Goal: Find specific page/section: Find specific page/section

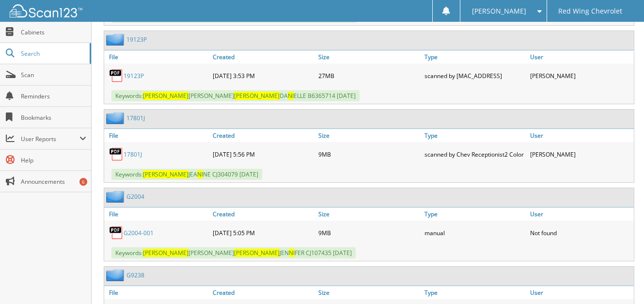
scroll to position [4313, 0]
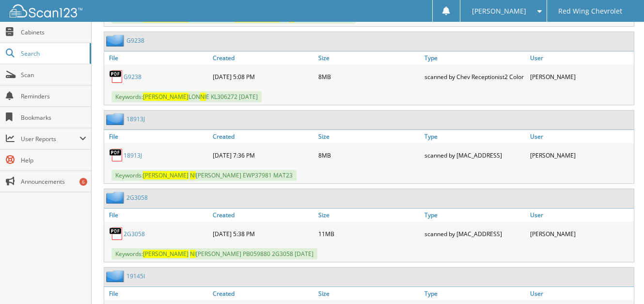
scroll to position [4507, 0]
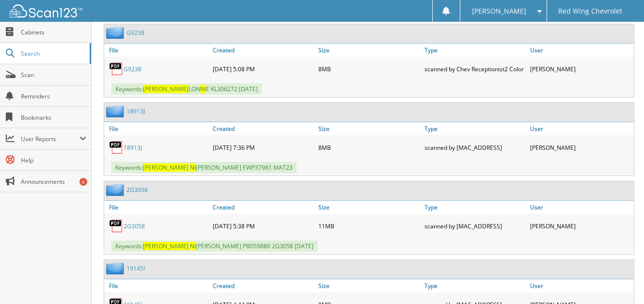
click at [138, 222] on link "2G3058" at bounding box center [134, 226] width 21 height 8
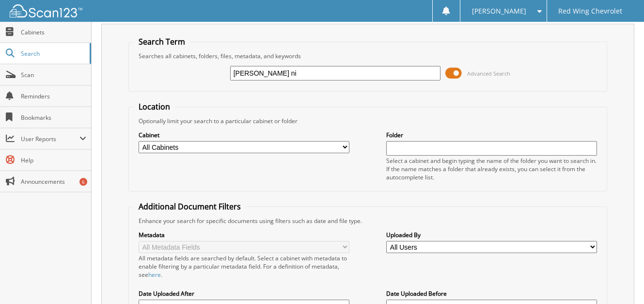
scroll to position [0, 0]
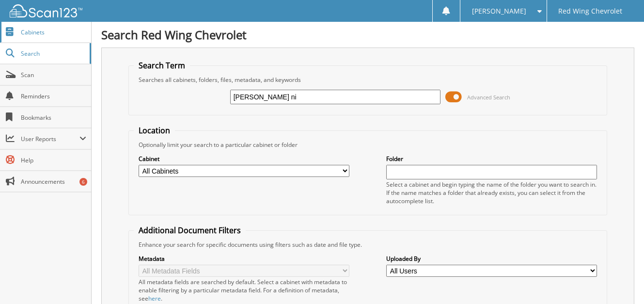
drag, startPoint x: 267, startPoint y: 100, endPoint x: 83, endPoint y: 32, distance: 196.1
drag, startPoint x: 604, startPoint y: 73, endPoint x: 589, endPoint y: 68, distance: 15.6
click at [603, 72] on fieldset "Search Term Searches all cabinets, folders, files, metadata, and keywords Advan…" at bounding box center [367, 87] width 479 height 55
click at [267, 98] on input "text" at bounding box center [335, 97] width 211 height 15
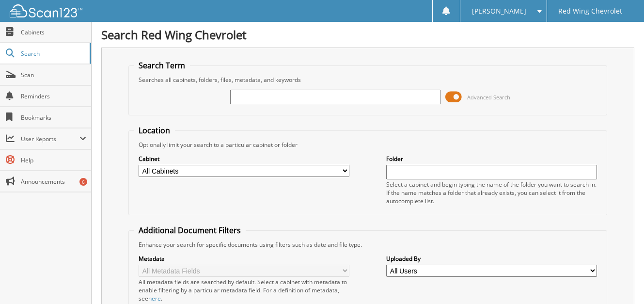
click at [331, 55] on div "Search Term Searches all cabinets, folders, files, metadata, and keywords Advan…" at bounding box center [367, 236] width 533 height 379
click at [340, 96] on input "text" at bounding box center [335, 97] width 211 height 15
drag, startPoint x: 330, startPoint y: 99, endPoint x: 571, endPoint y: 82, distance: 241.4
click at [574, 81] on div "Searches all cabinets, folders, files, metadata, and keywords" at bounding box center [368, 80] width 468 height 8
click at [333, 101] on input "text" at bounding box center [335, 97] width 211 height 15
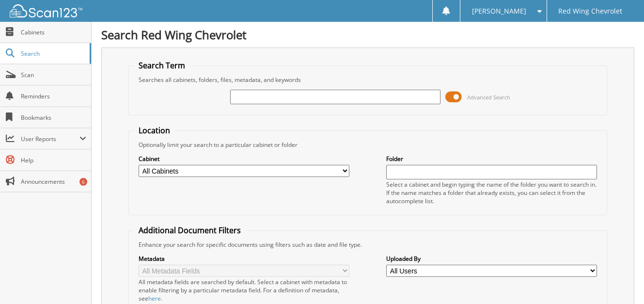
click at [337, 94] on input "text" at bounding box center [335, 97] width 211 height 15
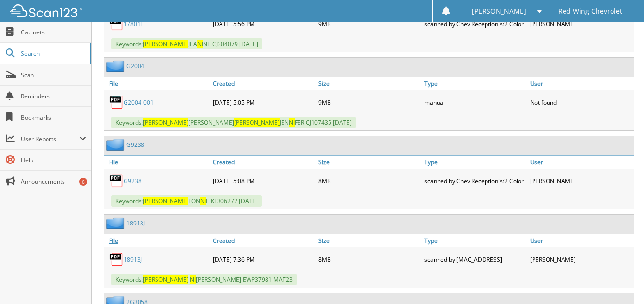
scroll to position [4410, 0]
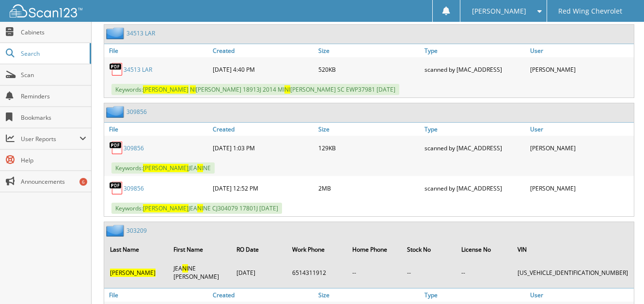
scroll to position [0, 0]
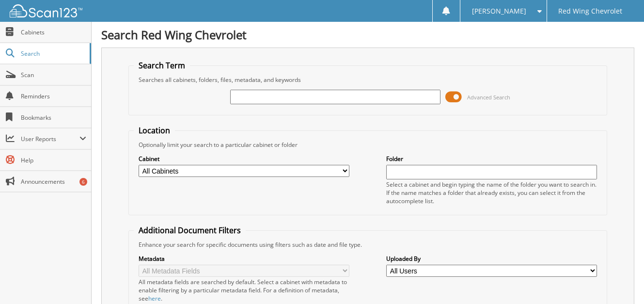
click at [305, 94] on input "text" at bounding box center [335, 97] width 211 height 15
click at [364, 98] on input "text" at bounding box center [335, 97] width 211 height 15
click at [403, 100] on input "text" at bounding box center [335, 97] width 211 height 15
click at [359, 100] on input "text" at bounding box center [335, 97] width 211 height 15
click at [355, 99] on input "text" at bounding box center [335, 97] width 211 height 15
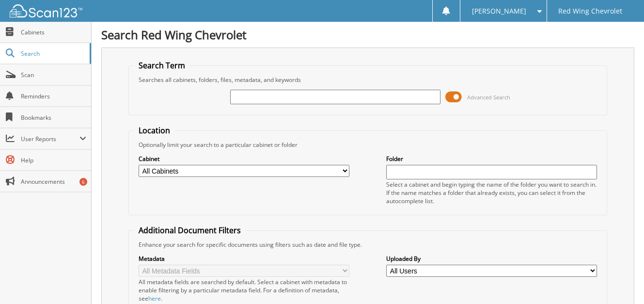
click at [395, 135] on fieldset "Location Optionally limit your search to a particular cabinet or folder Cabinet…" at bounding box center [367, 170] width 479 height 90
click at [354, 94] on input "text" at bounding box center [335, 97] width 211 height 15
click at [354, 95] on input "text" at bounding box center [335, 97] width 211 height 15
click at [488, 137] on fieldset "Location Optionally limit your search to a particular cabinet or folder Cabinet…" at bounding box center [367, 170] width 479 height 90
click at [341, 99] on input "text" at bounding box center [335, 97] width 211 height 15
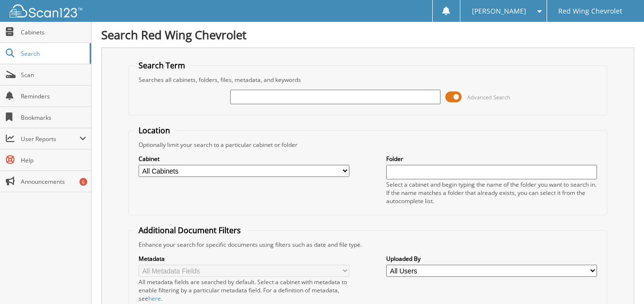
click at [533, 9] on span at bounding box center [537, 11] width 9 height 7
click at [510, 49] on link "Logout" at bounding box center [503, 47] width 86 height 17
